Goal: Task Accomplishment & Management: Use online tool/utility

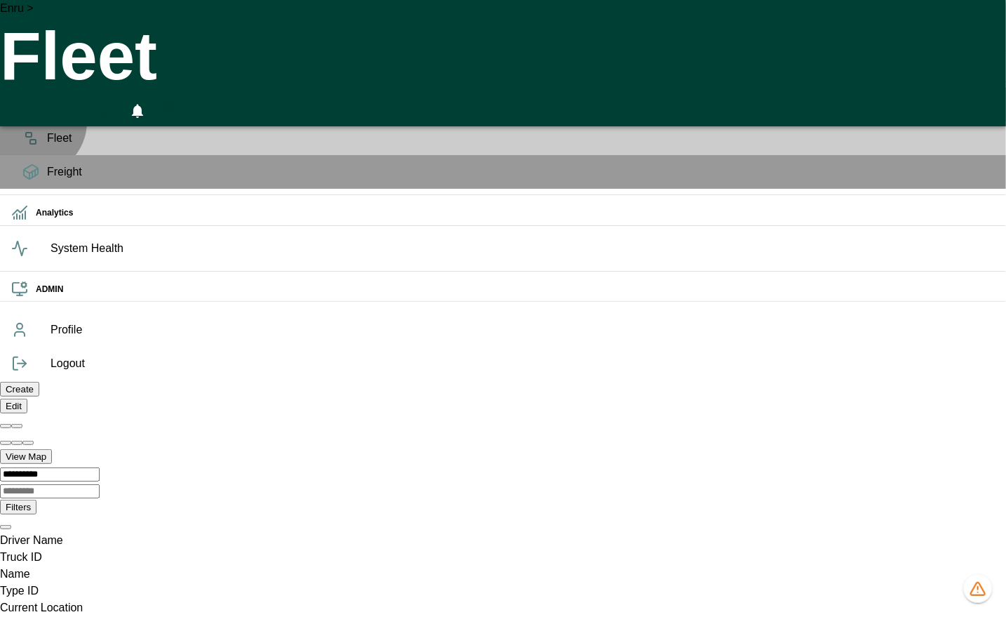
click at [34, 144] on div "Fleet" at bounding box center [503, 138] width 1006 height 34
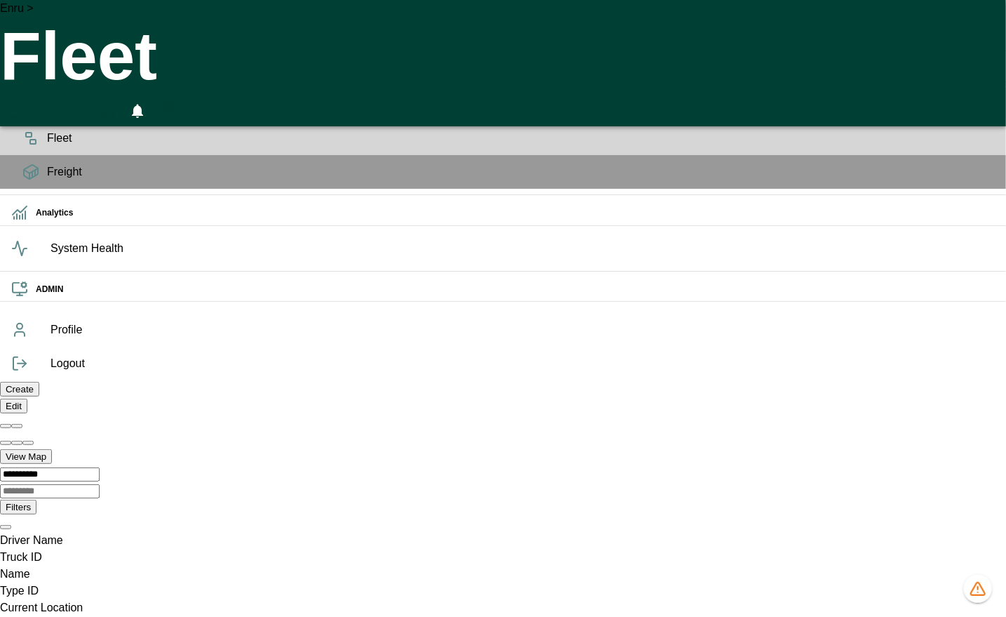
click at [47, 113] on span "Planning" at bounding box center [521, 104] width 948 height 17
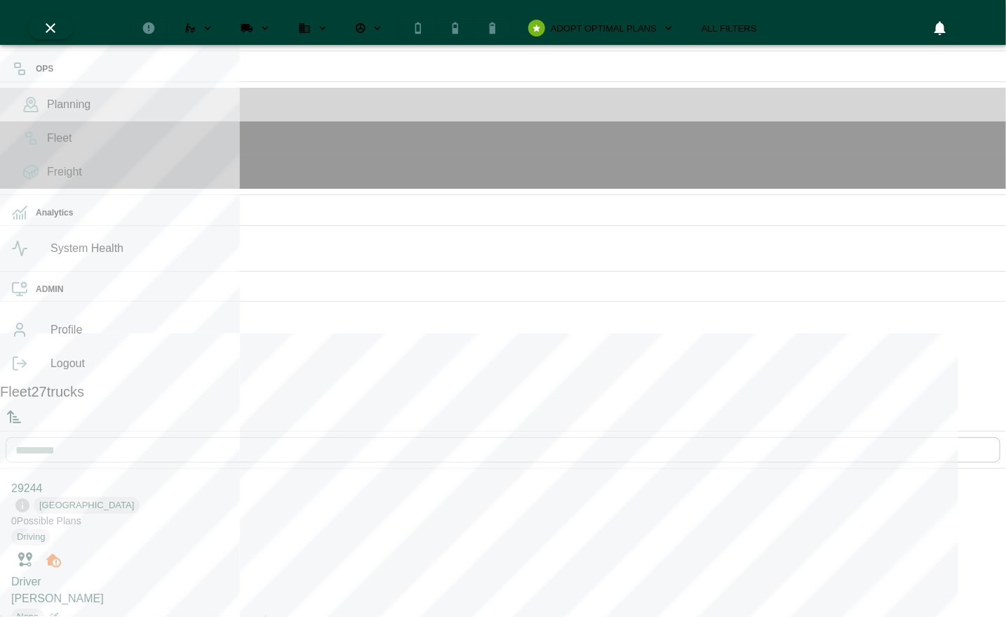
scroll to position [611, 261]
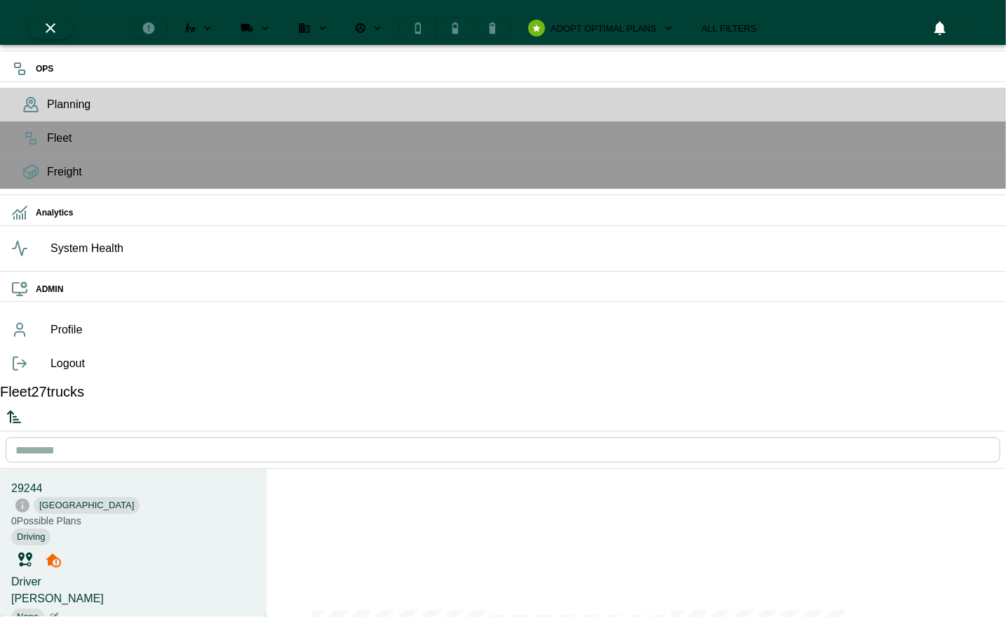
click at [22, 408] on icon "Sorted by: PTA Ascending" at bounding box center [14, 416] width 17 height 17
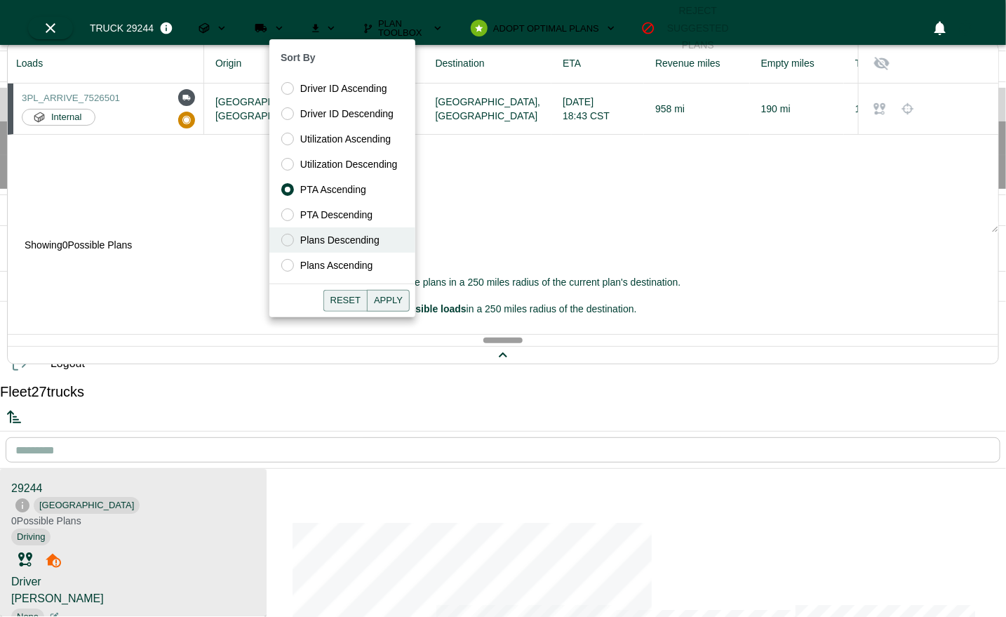
click at [339, 238] on span "Plans Descending" at bounding box center [339, 240] width 79 height 15
click at [384, 292] on button "Apply" at bounding box center [388, 301] width 43 height 22
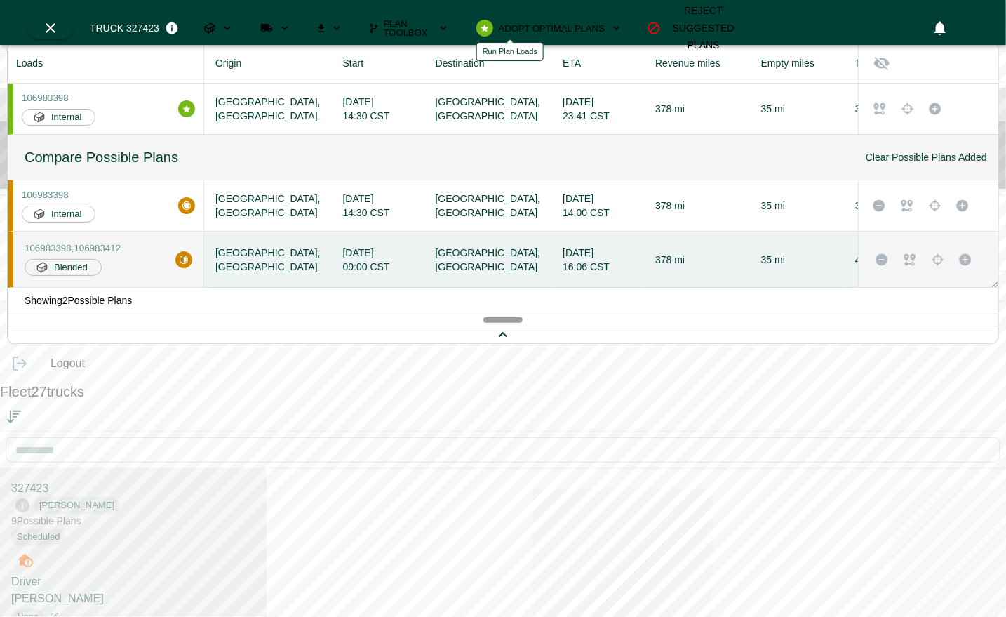
click at [301, 30] on button "Run Plan Loads" at bounding box center [275, 28] width 52 height 22
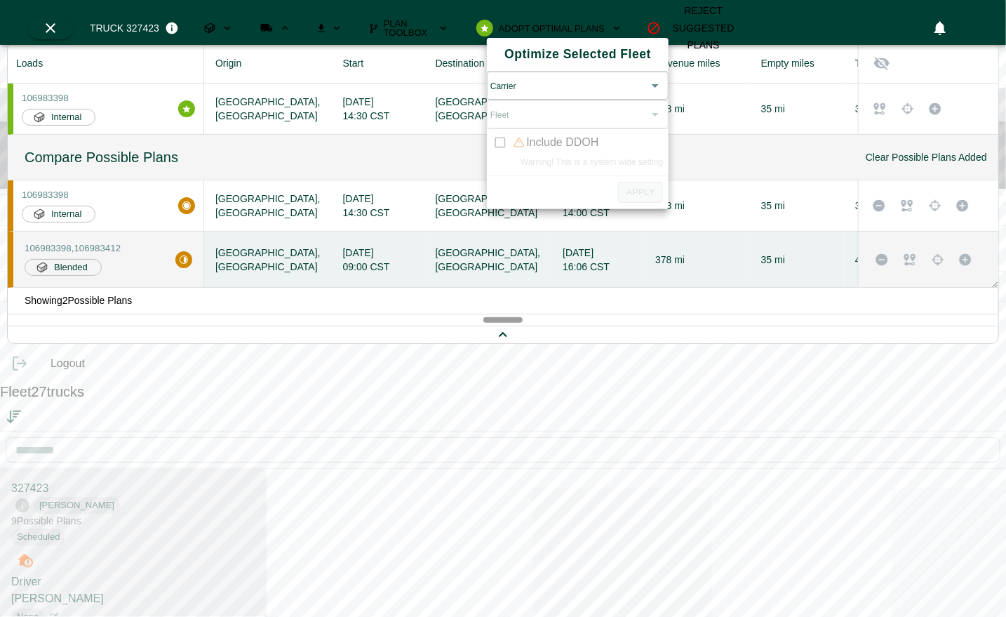
click at [524, 92] on body "OPS Planning Fleet Freight Analytics System Health ADMIN Profile Logout Fleet 2…" at bounding box center [503, 542] width 1006 height 1085
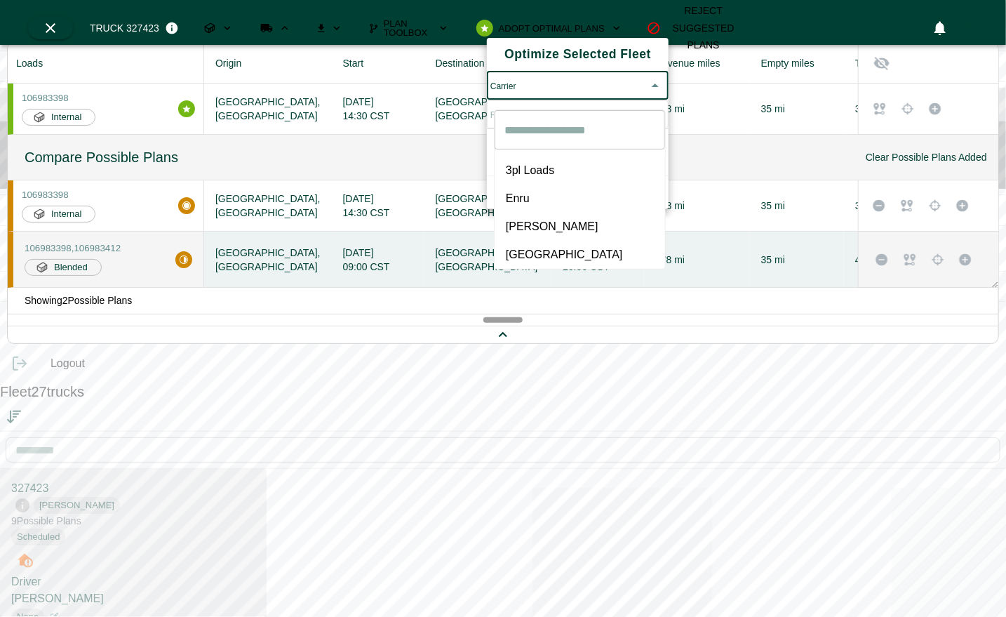
click at [542, 241] on li "[GEOGRAPHIC_DATA]" at bounding box center [579, 255] width 170 height 28
type input "*****"
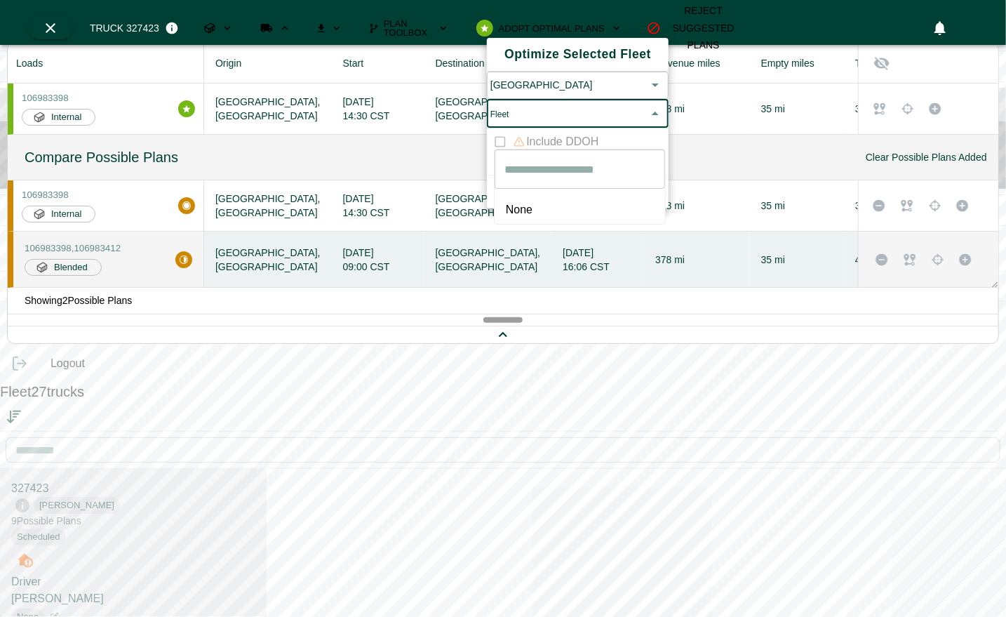
click at [577, 131] on body "OPS Planning Fleet Freight Analytics System Health ADMIN Profile Logout Fleet 2…" at bounding box center [503, 542] width 1006 height 1085
click at [558, 198] on li "None" at bounding box center [579, 210] width 170 height 28
type input "****"
click at [642, 202] on div "Apply" at bounding box center [578, 188] width 182 height 27
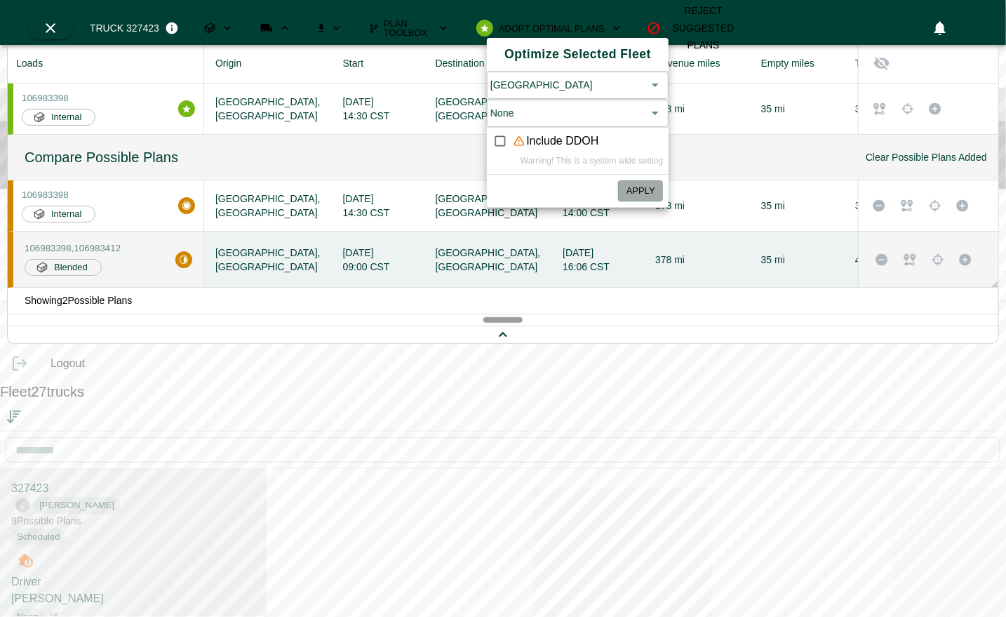
click at [645, 202] on button "Apply" at bounding box center [640, 191] width 45 height 22
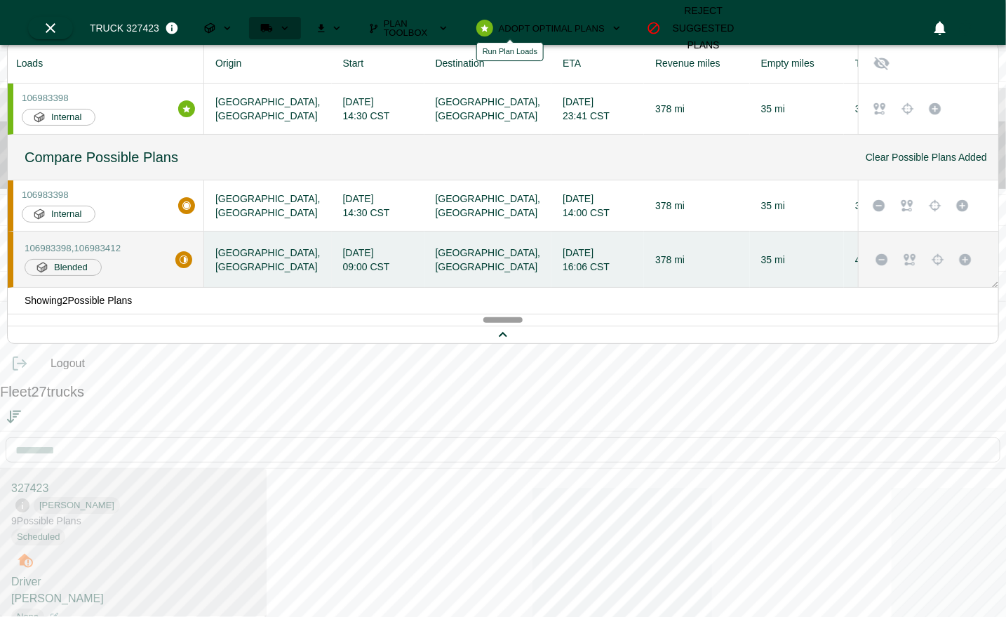
click at [301, 22] on button "Run Plan Loads" at bounding box center [275, 28] width 52 height 22
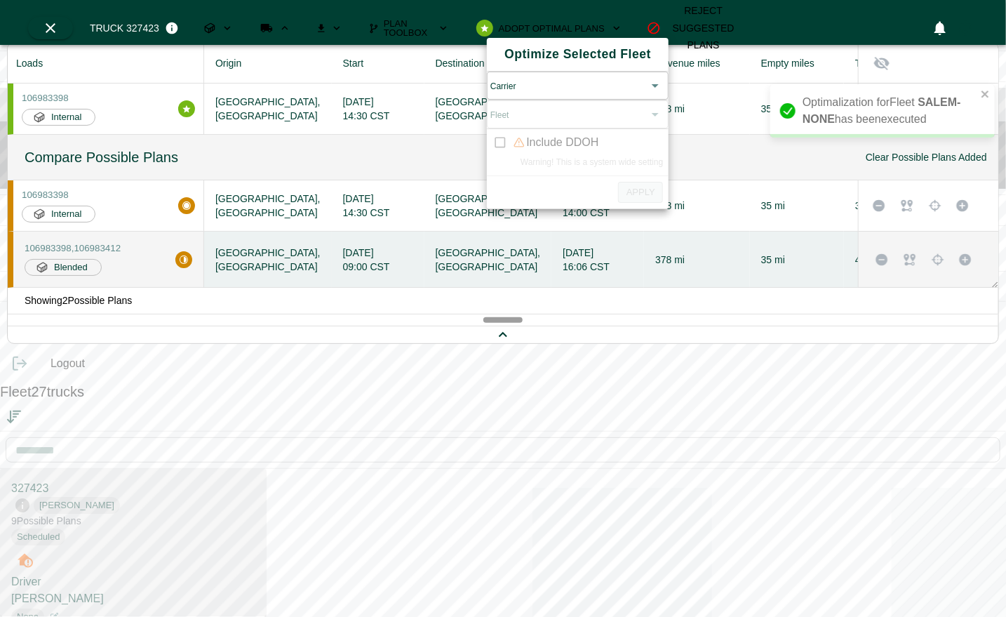
click at [301, 30] on button "Run Plan Loads" at bounding box center [275, 28] width 52 height 22
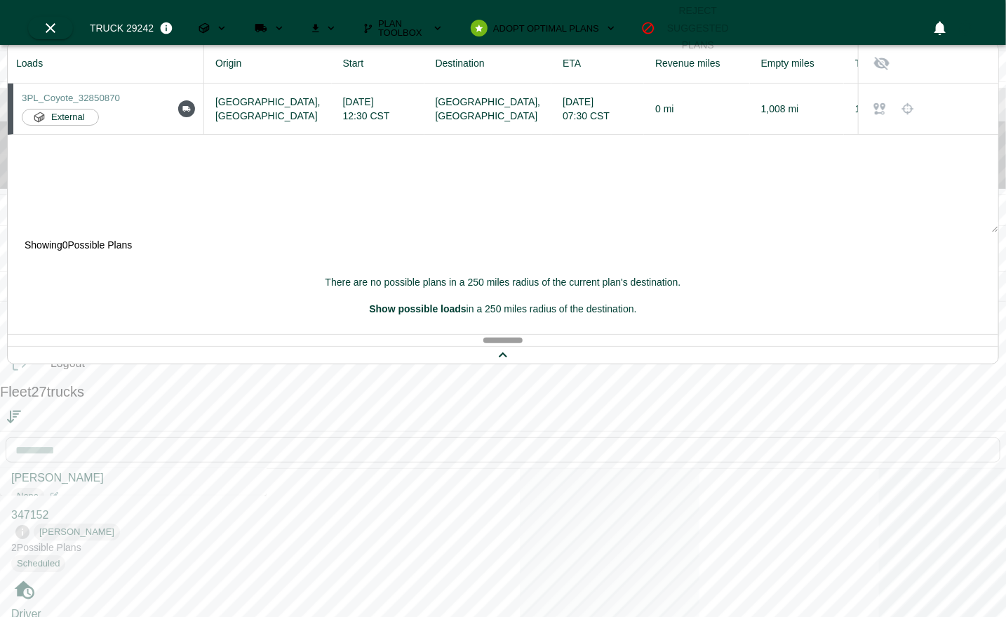
scroll to position [131, 0]
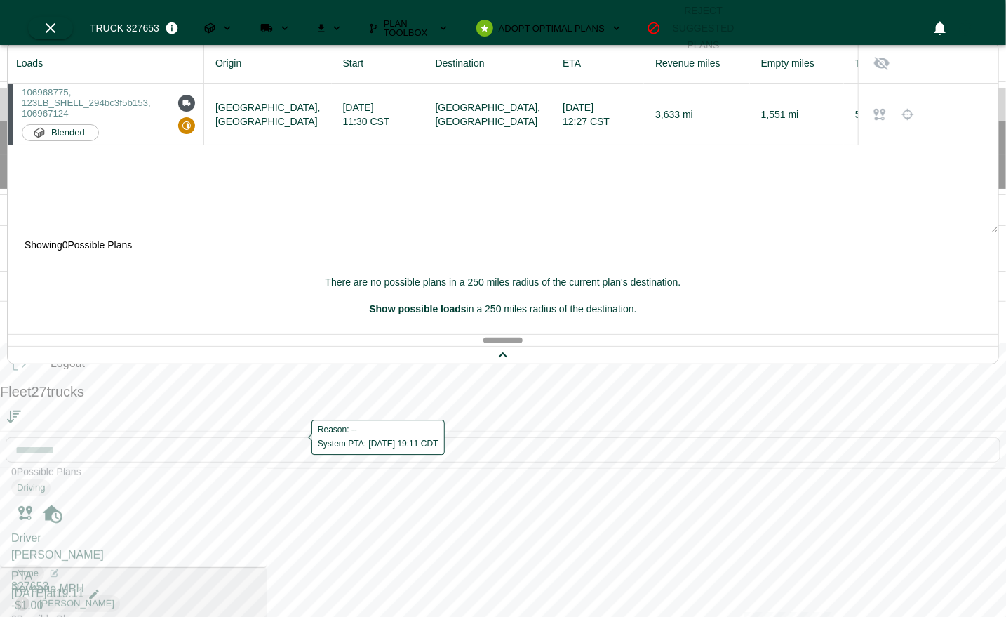
scroll to position [355, 0]
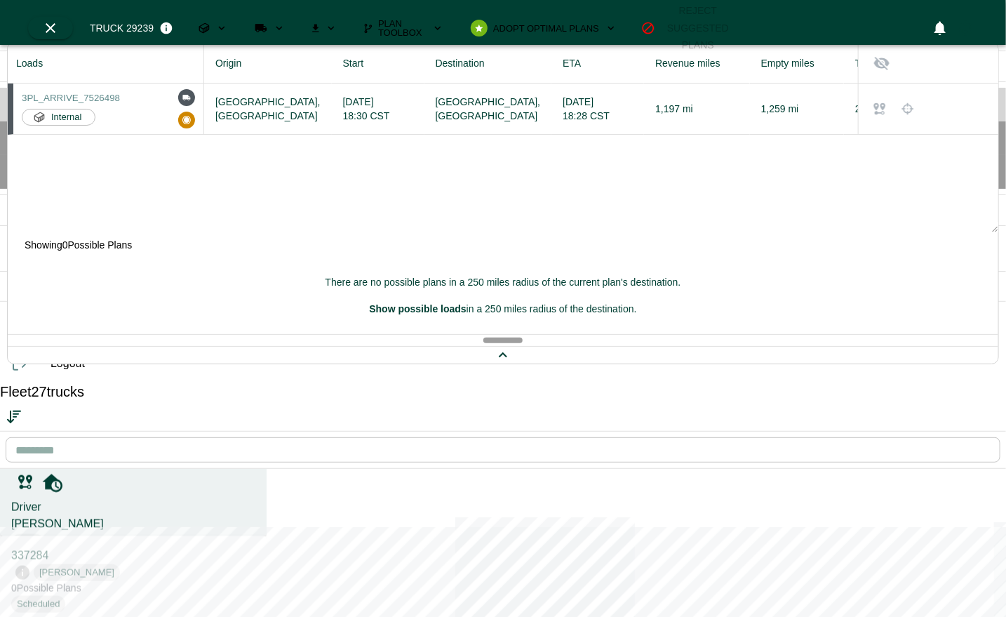
scroll to position [982, 0]
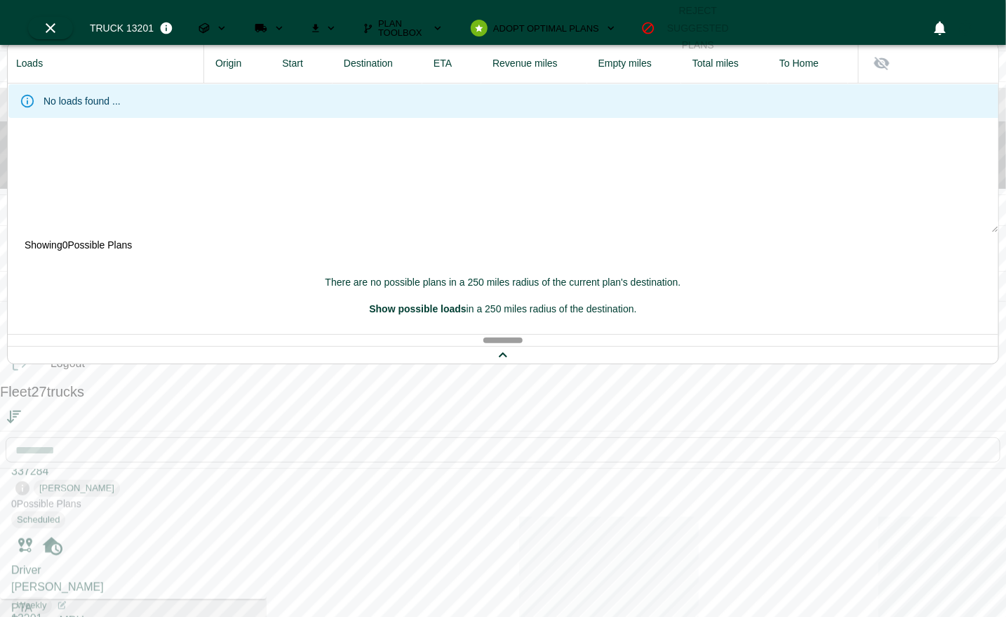
scroll to position [1049, 0]
click at [27, 155] on div "Fleet" at bounding box center [503, 138] width 1006 height 34
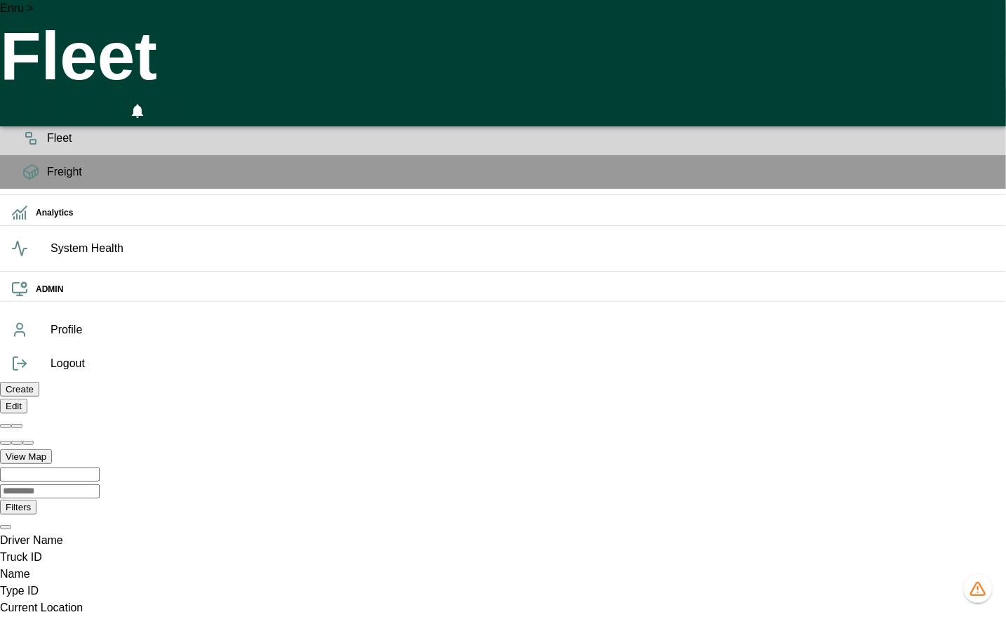
drag, startPoint x: 188, startPoint y: 106, endPoint x: 210, endPoint y: 115, distance: 23.6
